Goal: Task Accomplishment & Management: Use online tool/utility

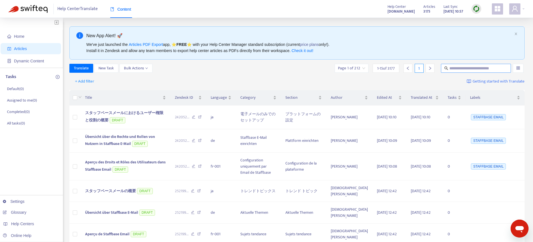
click at [461, 67] on input "text" at bounding box center [476, 68] width 54 height 6
paste input "**********"
type input "**********"
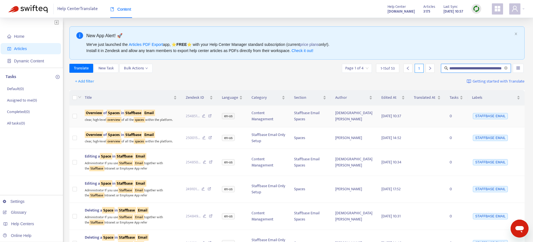
click at [72, 118] on td at bounding box center [74, 116] width 11 height 22
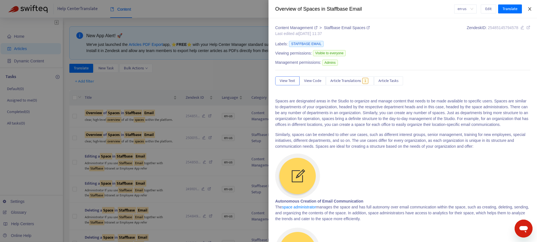
click at [531, 9] on icon "close" at bounding box center [529, 9] width 4 height 4
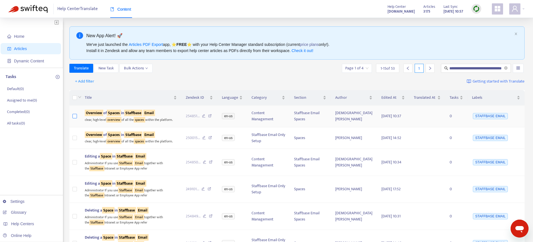
click at [75, 119] on label at bounding box center [74, 116] width 4 height 6
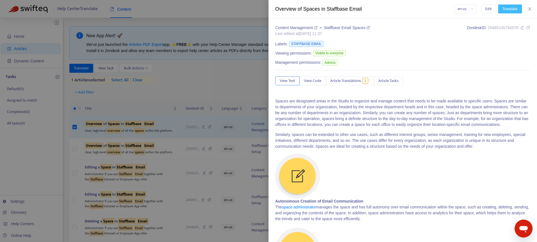
click at [508, 10] on span "Translate" at bounding box center [509, 9] width 15 height 6
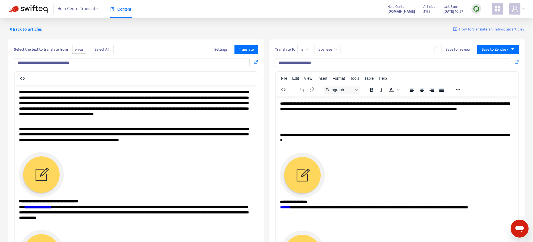
click at [26, 29] on span "Back to articles" at bounding box center [25, 30] width 34 height 8
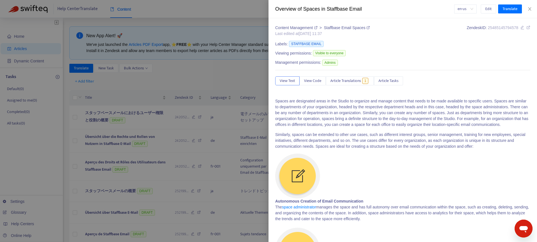
type input "**********"
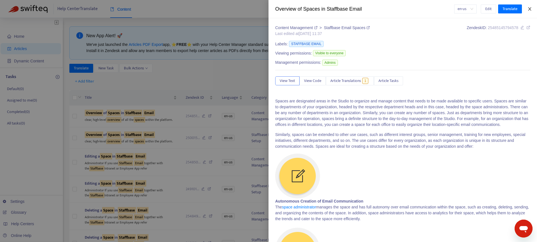
click at [528, 9] on icon "close" at bounding box center [529, 9] width 4 height 4
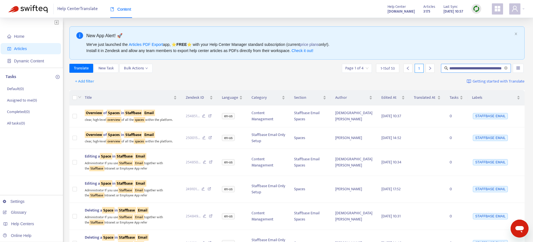
click at [466, 68] on input "**********" at bounding box center [476, 68] width 54 height 6
click at [72, 117] on td at bounding box center [74, 116] width 11 height 22
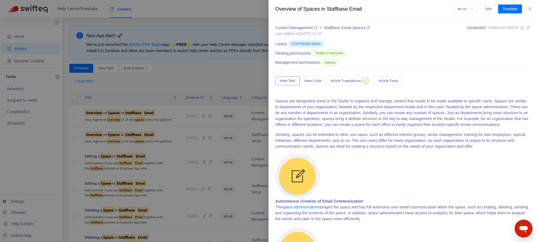
click at [75, 121] on div at bounding box center [268, 121] width 537 height 242
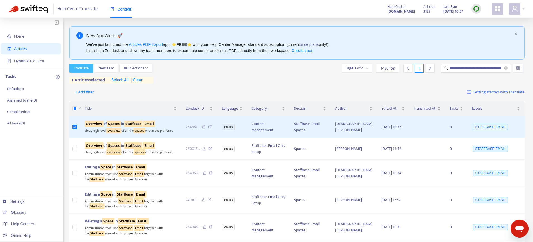
click at [76, 67] on span "Translate" at bounding box center [81, 68] width 15 height 6
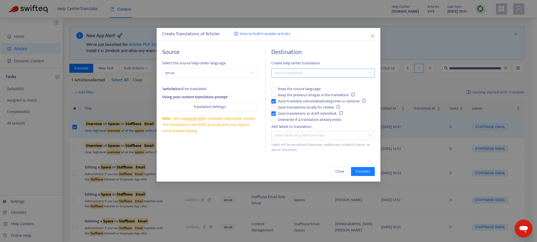
click at [294, 75] on div at bounding box center [320, 73] width 95 height 7
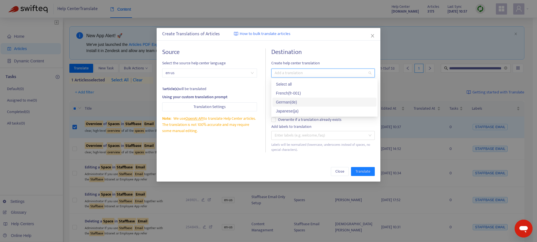
click at [289, 102] on div "German ( de )" at bounding box center [324, 102] width 97 height 6
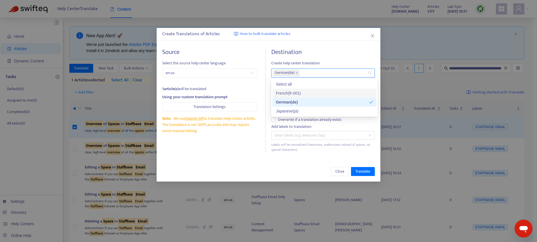
click at [291, 93] on div "French ( fr-001 )" at bounding box center [324, 93] width 97 height 6
click at [286, 112] on div "Japanese ( ja )" at bounding box center [324, 111] width 97 height 6
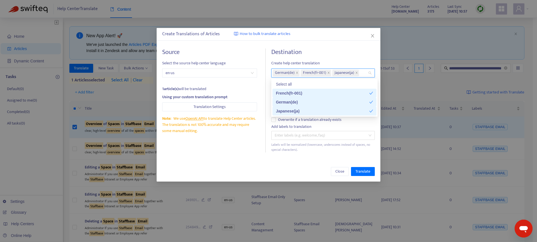
click at [284, 110] on div "Japanese ( ja )" at bounding box center [322, 111] width 93 height 6
click at [354, 123] on div "Destination Create help center translation German ( de ) French ( fr-001 ) Keep…" at bounding box center [322, 100] width 103 height 104
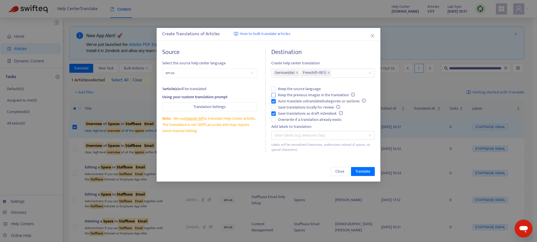
click at [289, 94] on span "Keep the previous images in the translation" at bounding box center [316, 95] width 81 height 6
click at [289, 119] on span "Overwrite if a translation already exists" at bounding box center [310, 120] width 68 height 6
click at [340, 171] on span "Close" at bounding box center [339, 171] width 9 height 6
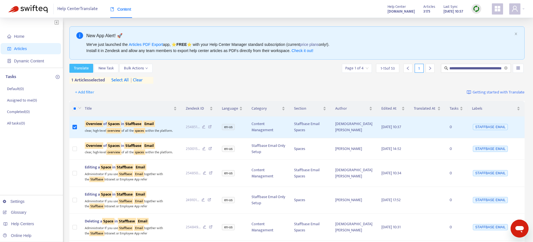
click at [80, 67] on span "Translate" at bounding box center [81, 68] width 15 height 6
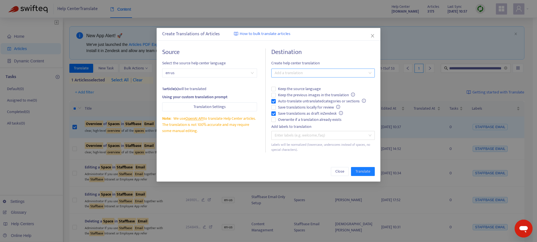
click at [300, 74] on div at bounding box center [320, 73] width 95 height 7
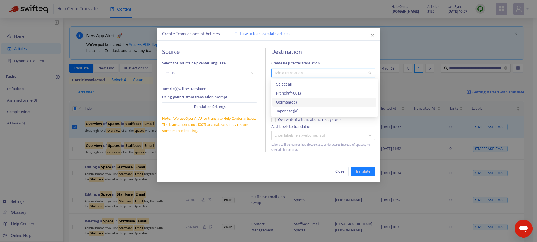
click at [296, 98] on div "German ( de )" at bounding box center [324, 102] width 104 height 9
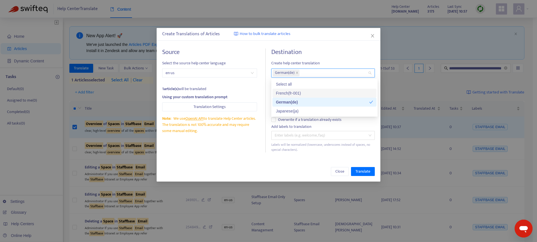
click at [299, 93] on div "French ( fr-001 )" at bounding box center [324, 93] width 97 height 6
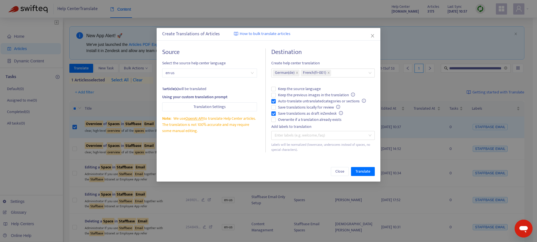
click at [343, 126] on div "Add labels to translation" at bounding box center [322, 127] width 103 height 6
click at [289, 96] on span "Keep the previous images in the translation" at bounding box center [316, 95] width 81 height 6
click at [362, 173] on span "Translate" at bounding box center [362, 171] width 15 height 6
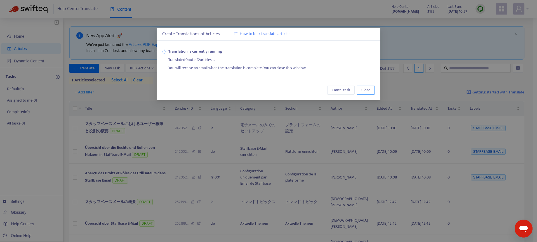
click at [369, 91] on span "Close" at bounding box center [365, 90] width 9 height 6
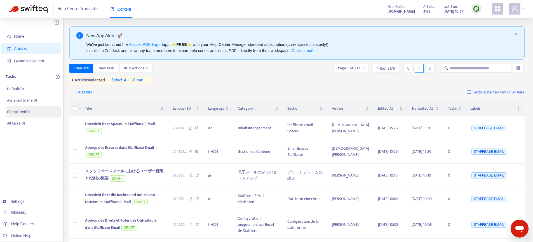
click at [16, 113] on p "Completed ( 0 )" at bounding box center [18, 112] width 23 height 6
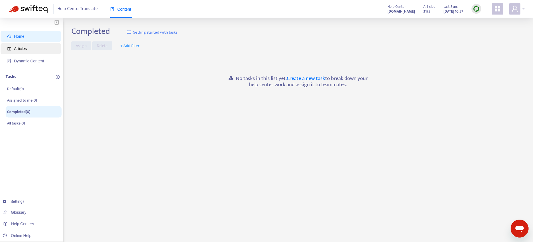
click at [18, 44] on span "Articles" at bounding box center [31, 48] width 49 height 11
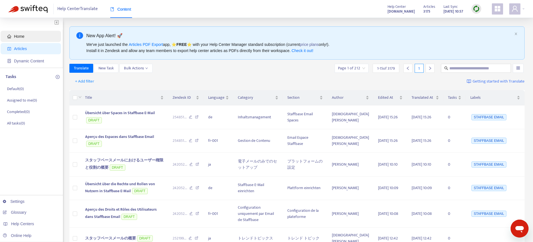
click at [23, 38] on span "Home" at bounding box center [19, 36] width 10 height 4
